Goal: Book appointment/travel/reservation

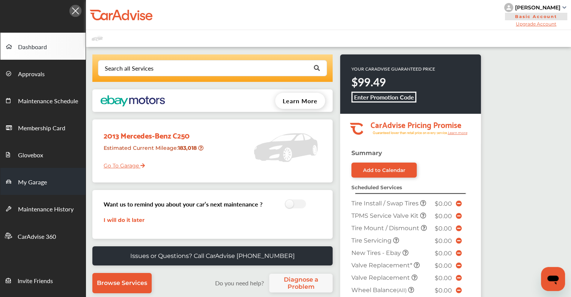
click at [43, 185] on span "My Garage" at bounding box center [32, 183] width 29 height 10
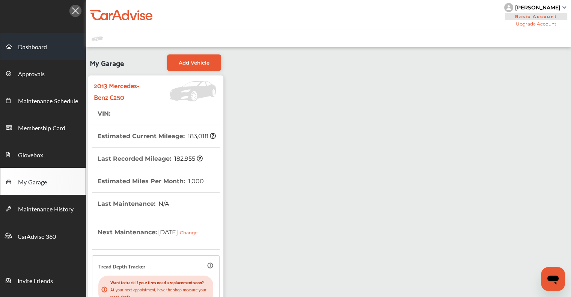
click at [23, 49] on span "Dashboard" at bounding box center [32, 47] width 29 height 10
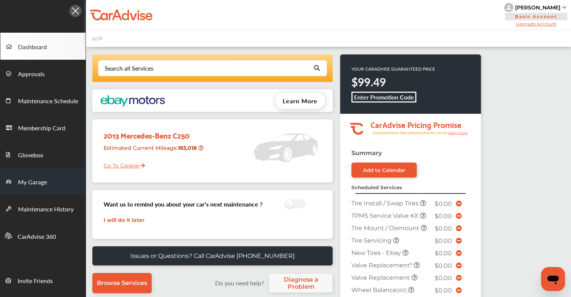
click at [23, 182] on span "My Garage" at bounding box center [32, 183] width 29 height 10
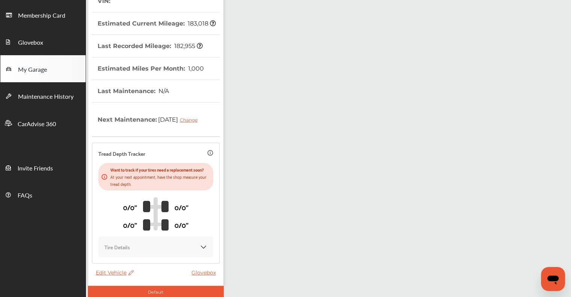
scroll to position [152, 0]
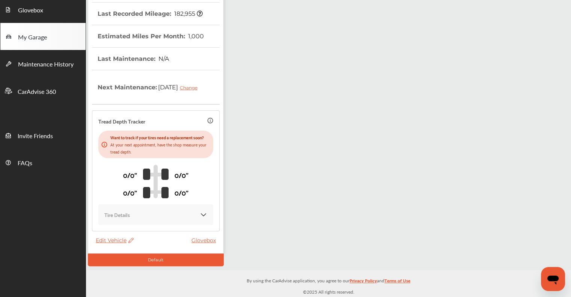
click at [108, 240] on span "Edit Vehicle" at bounding box center [115, 240] width 38 height 7
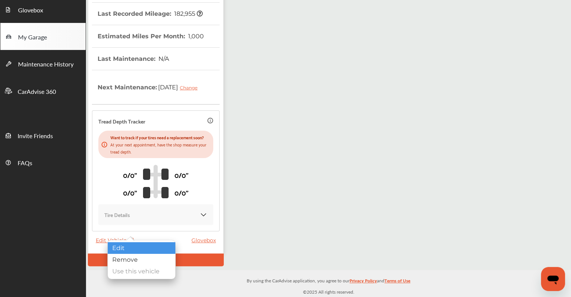
click at [152, 247] on div "Edit" at bounding box center [142, 248] width 68 height 12
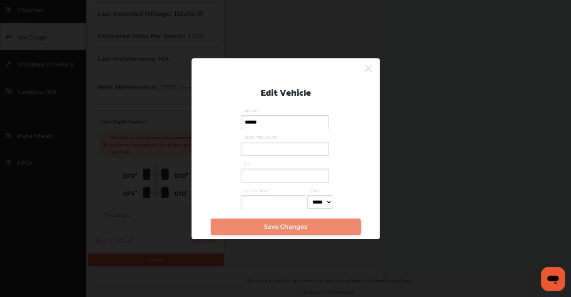
click at [286, 169] on input "VIN" at bounding box center [285, 176] width 88 height 14
paste input "**********"
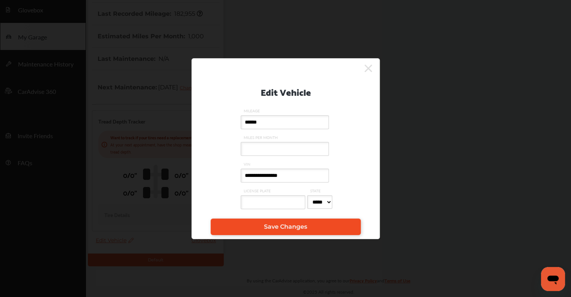
type input "**********"
click at [282, 230] on span "Save Changes" at bounding box center [285, 226] width 43 height 7
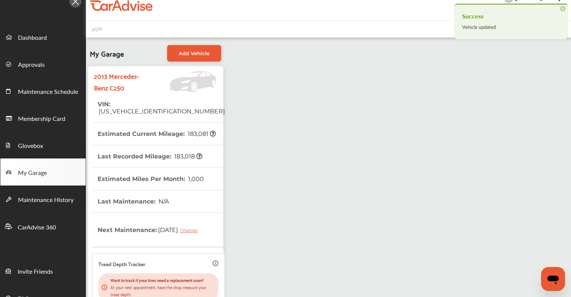
scroll to position [2, 0]
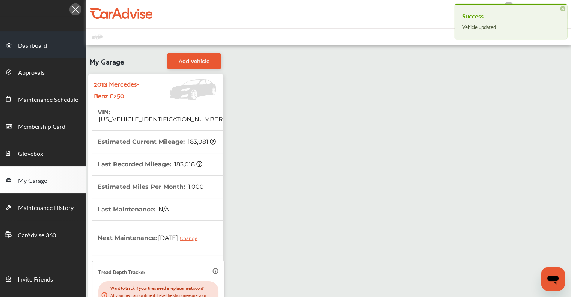
drag, startPoint x: 25, startPoint y: 48, endPoint x: 11, endPoint y: 51, distance: 13.8
click at [25, 48] on span "Dashboard" at bounding box center [32, 46] width 29 height 10
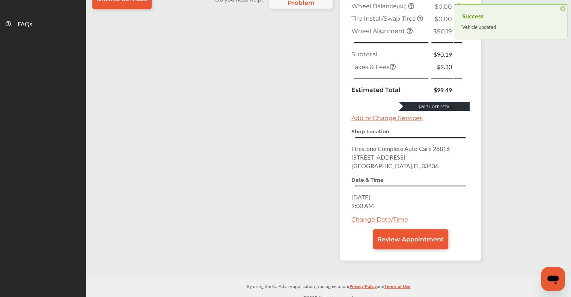
scroll to position [284, 0]
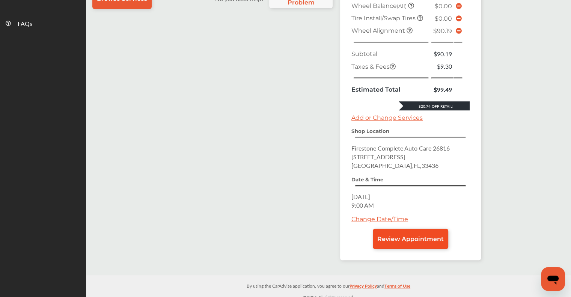
click at [400, 235] on span "Review Appointment" at bounding box center [410, 238] width 66 height 7
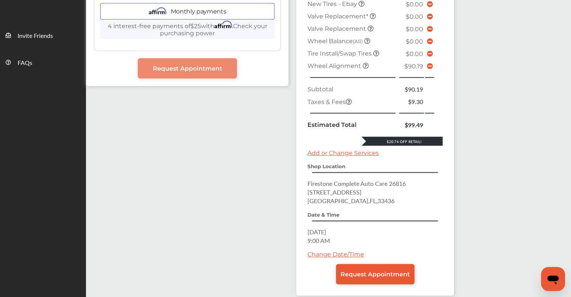
scroll to position [263, 0]
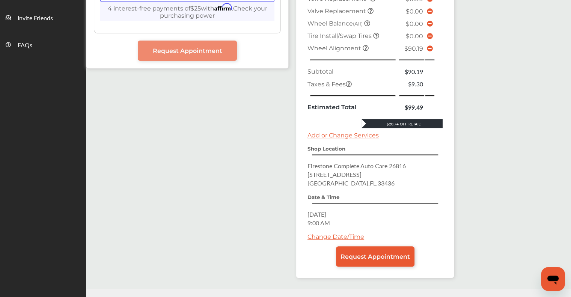
click at [349, 233] on link "Change Date/Time" at bounding box center [336, 236] width 57 height 7
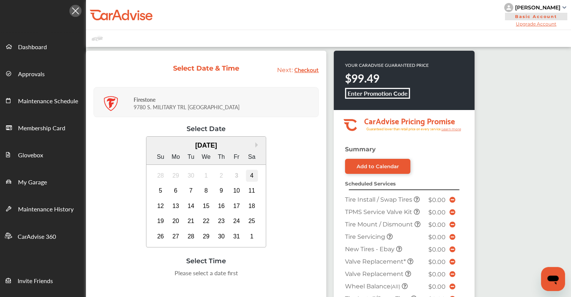
click at [252, 175] on div "4" at bounding box center [252, 176] width 12 height 12
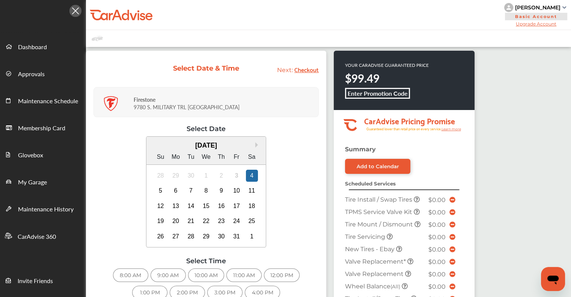
click at [206, 276] on div "10:00 AM" at bounding box center [206, 275] width 36 height 14
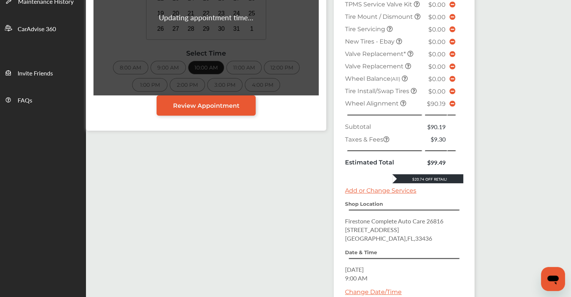
scroll to position [276, 0]
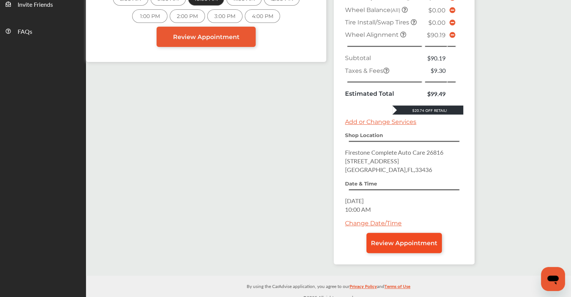
click at [417, 240] on span "Review Appointment" at bounding box center [404, 243] width 66 height 7
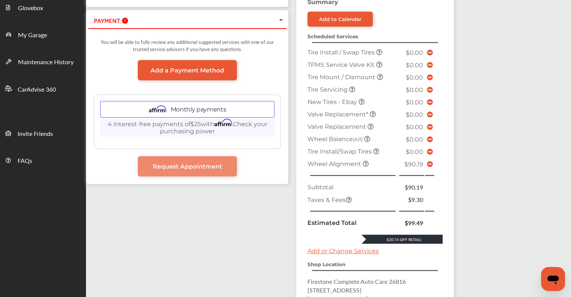
scroll to position [263, 0]
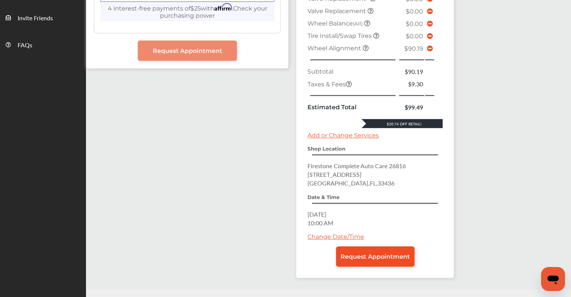
click at [362, 253] on span "Request Appointment" at bounding box center [375, 256] width 69 height 7
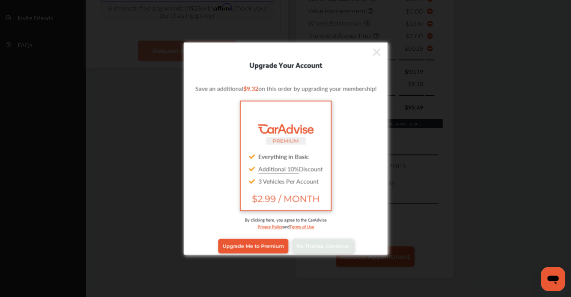
click at [376, 51] on icon at bounding box center [376, 52] width 8 height 8
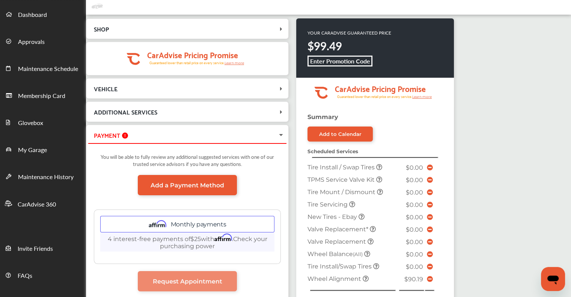
scroll to position [0, 0]
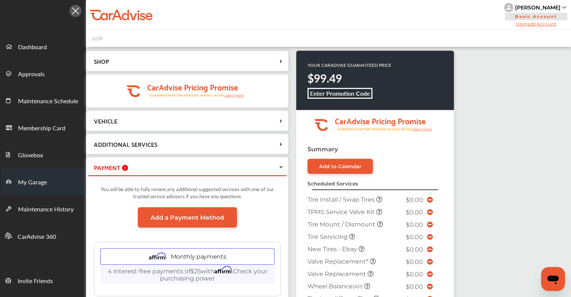
click at [44, 182] on span "My Garage" at bounding box center [32, 183] width 29 height 10
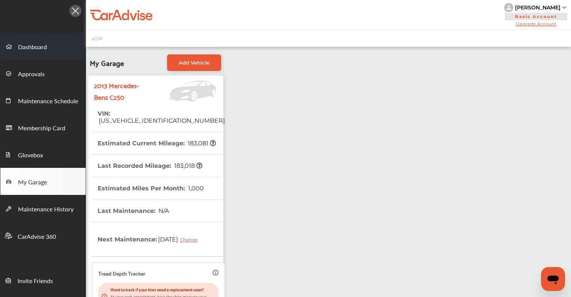
click at [37, 48] on span "Dashboard" at bounding box center [32, 47] width 29 height 10
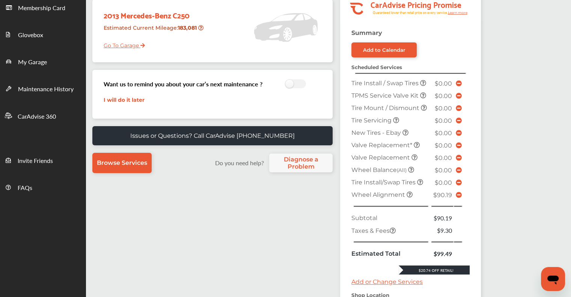
scroll to position [225, 0]
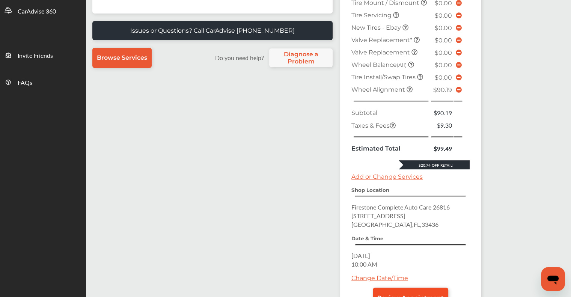
click at [424, 294] on span "Review Appointment" at bounding box center [410, 297] width 66 height 7
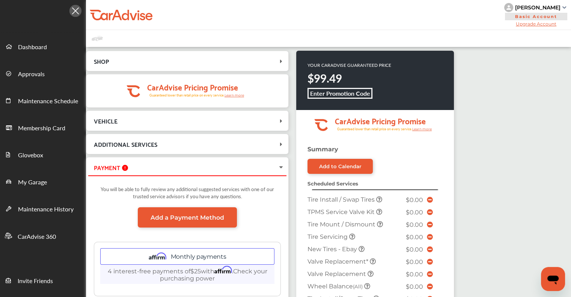
scroll to position [276, 0]
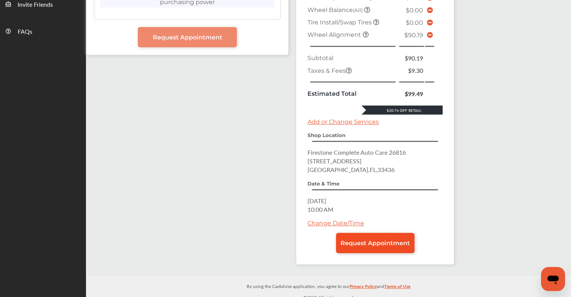
click at [391, 240] on span "Request Appointment" at bounding box center [375, 243] width 69 height 7
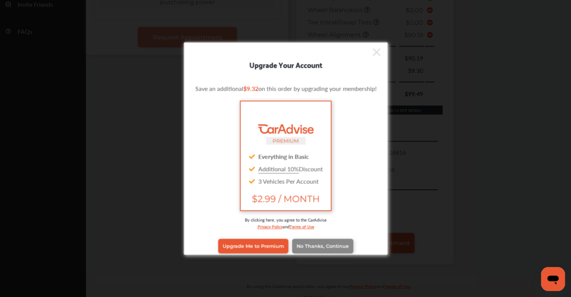
click at [314, 240] on link "No Thanks, Continue" at bounding box center [322, 246] width 61 height 14
